Goal: Find specific page/section: Find specific page/section

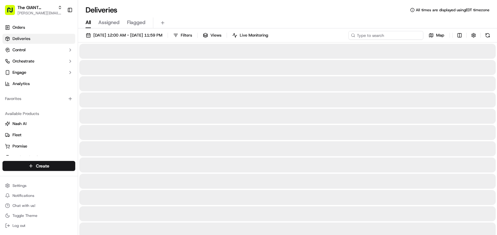
click at [381, 36] on input at bounding box center [385, 35] width 75 height 9
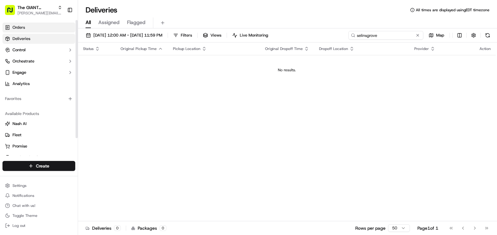
type input "selinsgrove"
click at [35, 31] on link "Orders" at bounding box center [38, 27] width 73 height 10
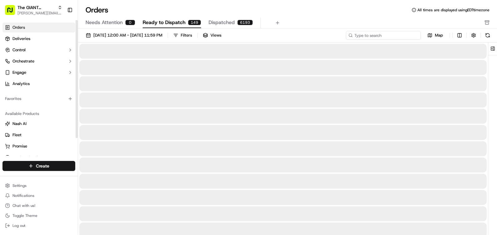
click at [381, 34] on input at bounding box center [383, 35] width 75 height 9
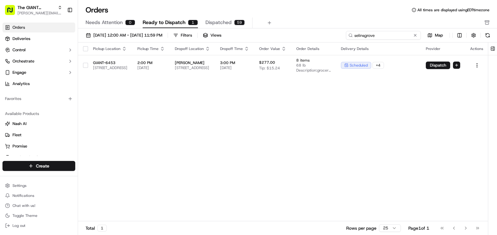
type input "selinsgrove"
click at [383, 23] on div "Needs Attention 0 Ready to Dispatch 1 Dispatched 59" at bounding box center [282, 22] width 395 height 11
